Goal: Information Seeking & Learning: Learn about a topic

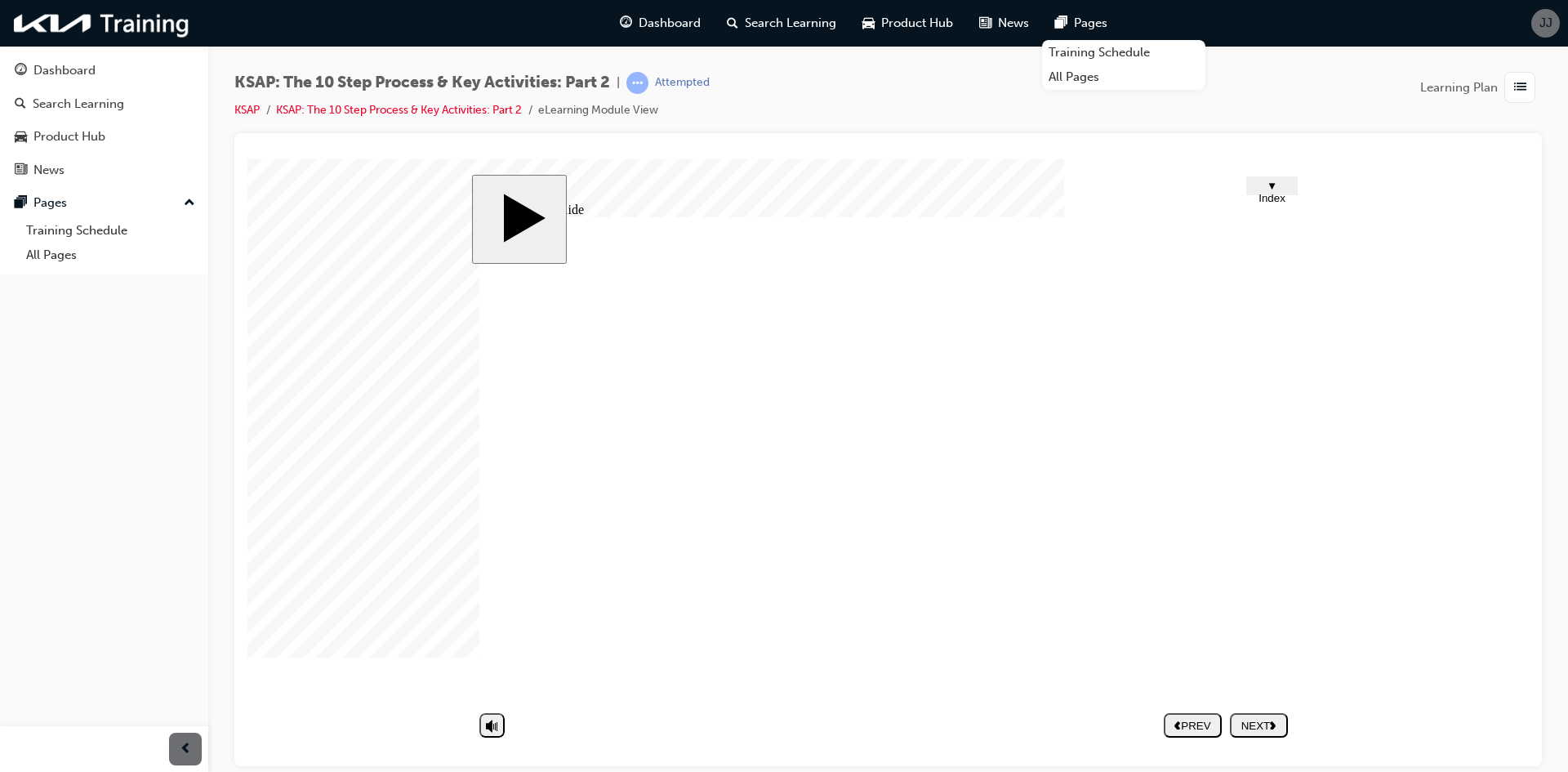
click at [1097, 109] on div "KSAP: The 10 Step Process & Key Activities: Part 2 | Attempted KSAP KSAP: The 1…" at bounding box center [888, 102] width 1307 height 61
